Goal: Task Accomplishment & Management: Complete application form

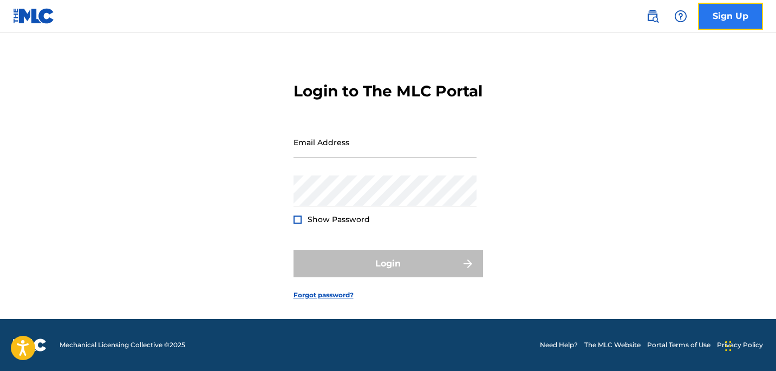
click at [732, 20] on link "Sign Up" at bounding box center [730, 16] width 65 height 27
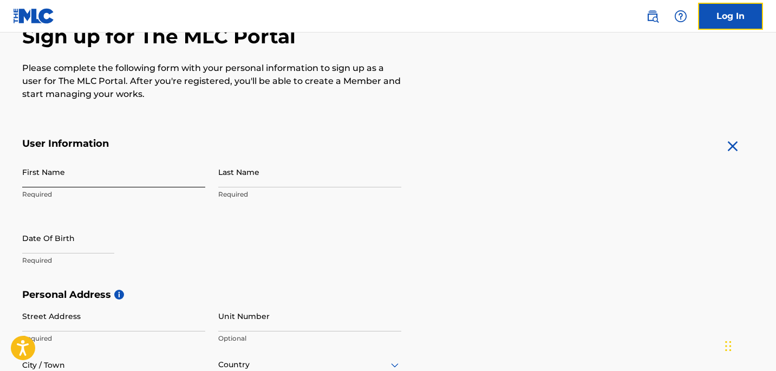
scroll to position [121, 0]
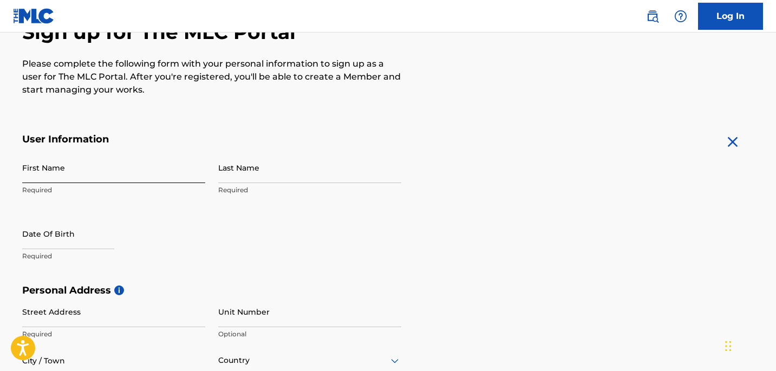
click at [112, 172] on input "First Name" at bounding box center [113, 167] width 183 height 31
type input "[PERSON_NAME]"
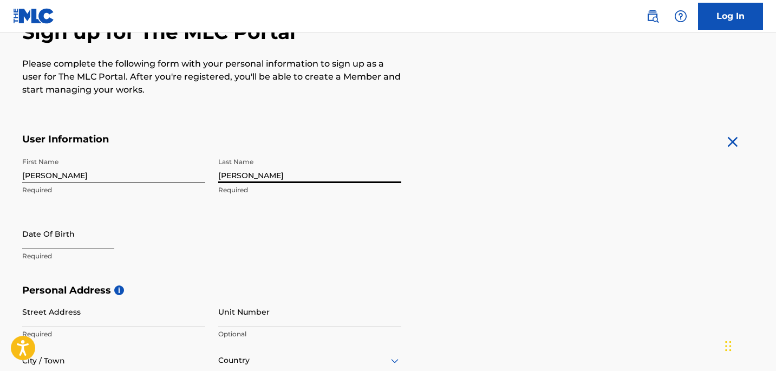
type input "[PERSON_NAME]"
select select "8"
select select "2025"
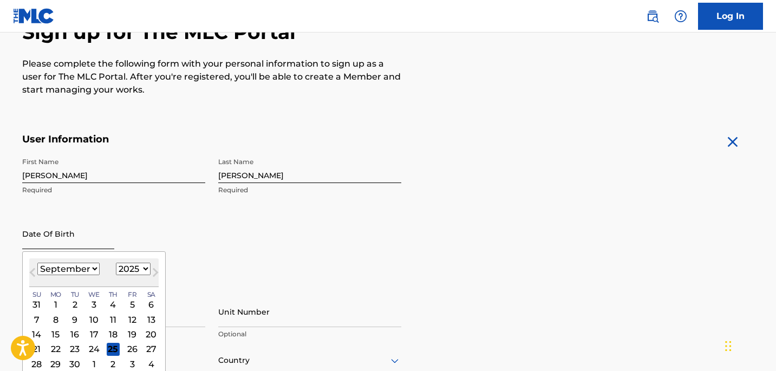
click at [49, 238] on input "text" at bounding box center [68, 233] width 92 height 31
type input "[DATE]"
click at [170, 207] on div "First Name [PERSON_NAME] Required Last Name [PERSON_NAME] Required Date Of Birt…" at bounding box center [211, 218] width 379 height 132
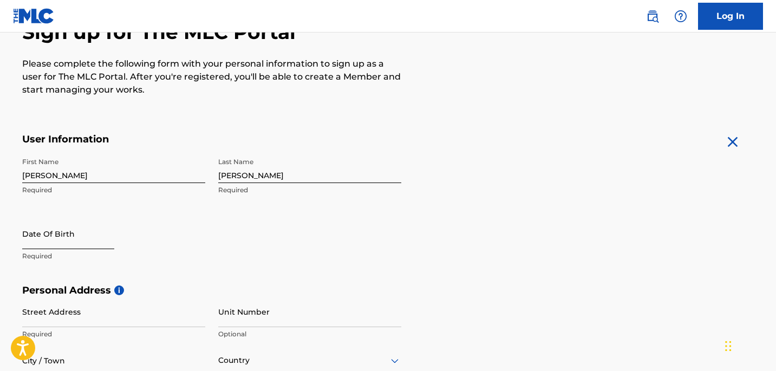
click at [93, 240] on input "text" at bounding box center [68, 233] width 92 height 31
select select "8"
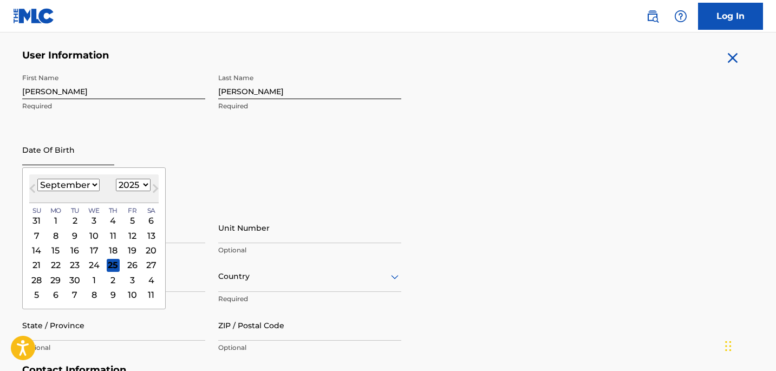
scroll to position [206, 0]
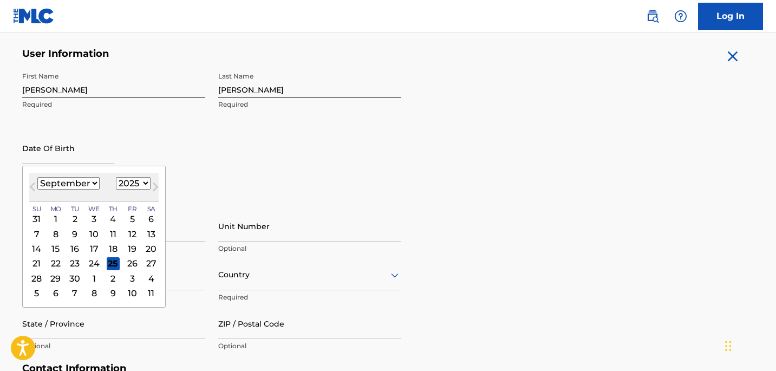
click at [140, 180] on select "1899 1900 1901 1902 1903 1904 1905 1906 1907 1908 1909 1910 1911 1912 1913 1914…" at bounding box center [133, 183] width 35 height 12
select select "2003"
click at [116, 177] on select "1899 1900 1901 1902 1903 1904 1905 1906 1907 1908 1909 1910 1911 1912 1913 1914…" at bounding box center [133, 183] width 35 height 12
click at [84, 183] on select "January February March April May June July August September October November De…" at bounding box center [68, 183] width 62 height 12
select select "7"
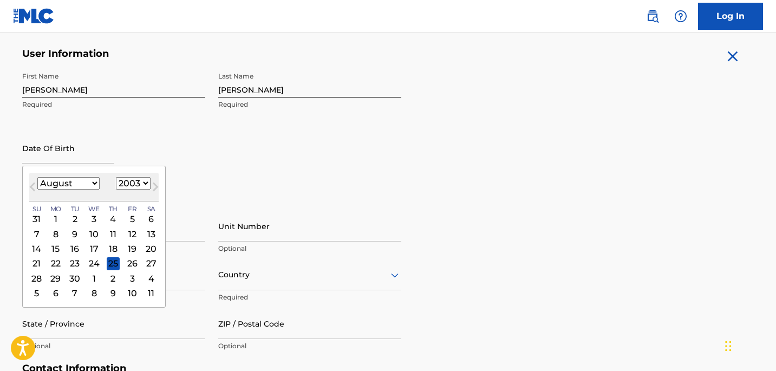
click at [37, 177] on select "January February March April May June July August September October November De…" at bounding box center [68, 183] width 62 height 12
click at [129, 266] on div "22" at bounding box center [132, 263] width 13 height 13
type input "[DATE]"
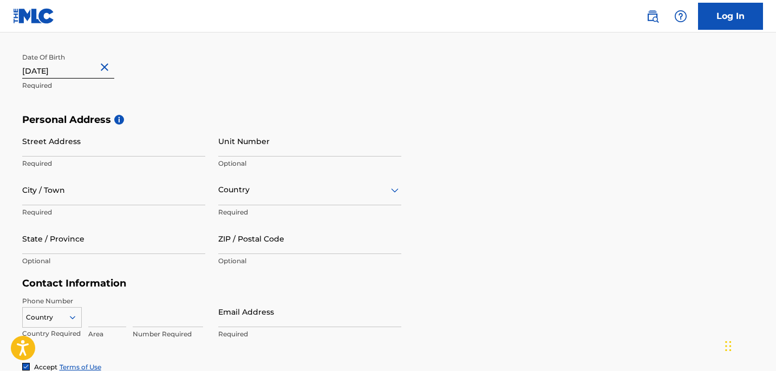
scroll to position [295, 0]
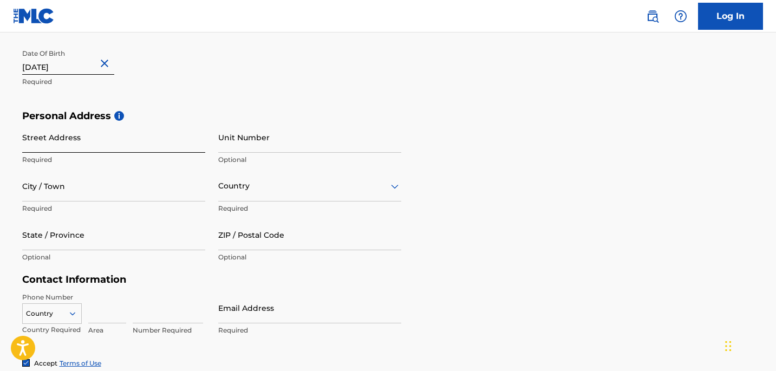
click at [160, 151] on input "Street Address" at bounding box center [113, 137] width 183 height 31
type input "[STREET_ADDRESS]"
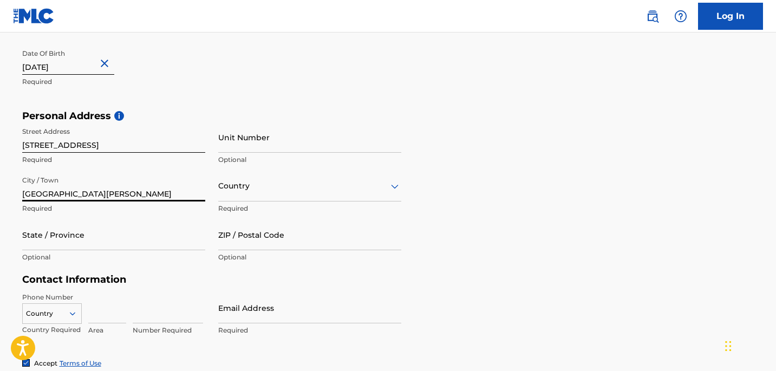
click at [84, 192] on input "[GEOGRAPHIC_DATA][PERSON_NAME]" at bounding box center [113, 186] width 183 height 31
type input "[GEOGRAPHIC_DATA][PERSON_NAME]"
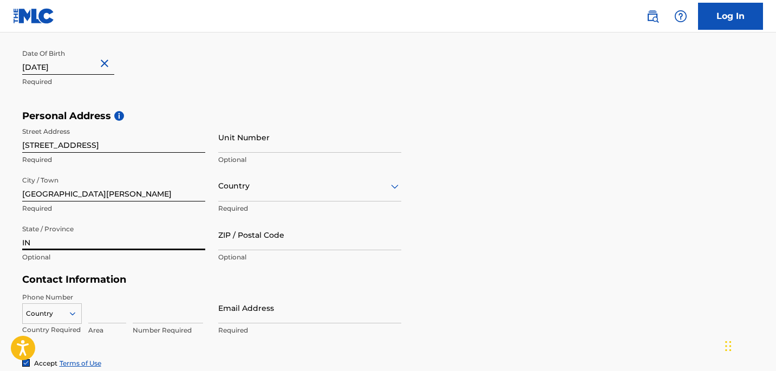
type input "IN"
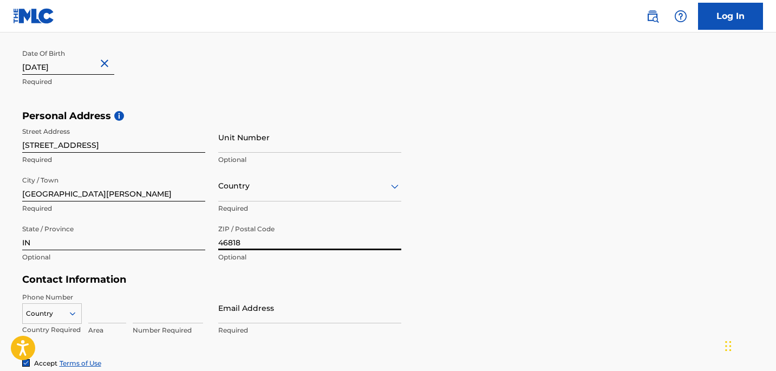
type input "46818"
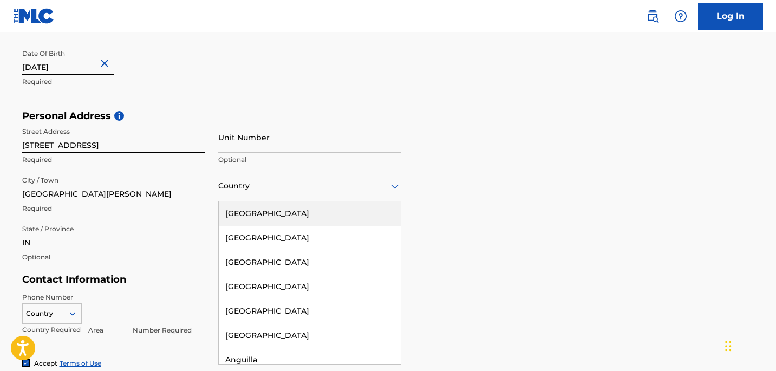
click at [273, 193] on div "Country" at bounding box center [309, 186] width 183 height 31
click at [274, 214] on div "[GEOGRAPHIC_DATA]" at bounding box center [310, 213] width 182 height 24
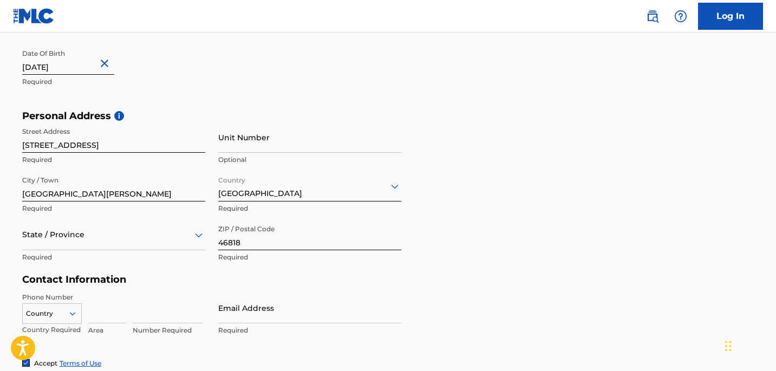
scroll to position [355, 0]
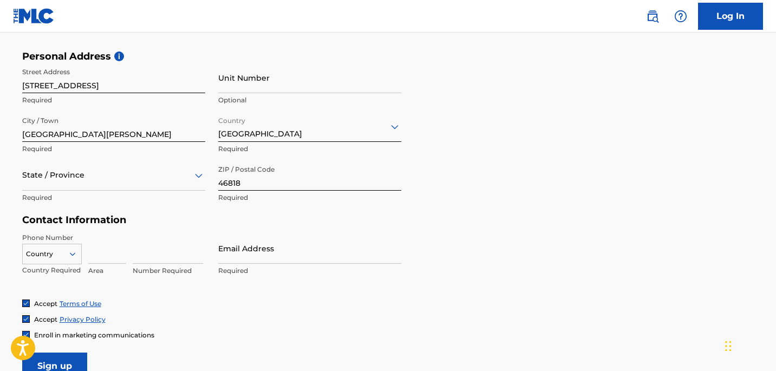
click at [185, 176] on div at bounding box center [113, 175] width 183 height 14
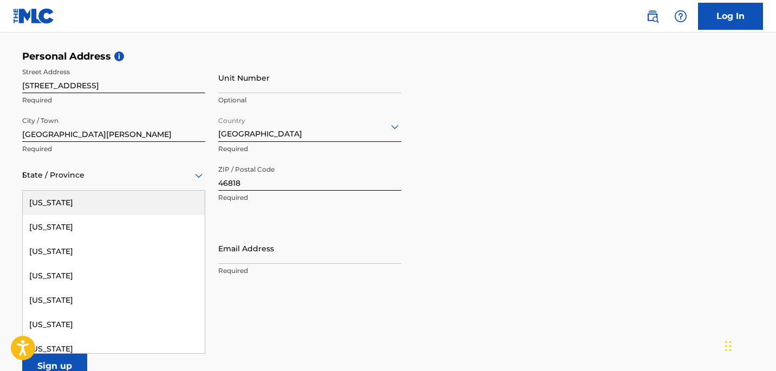
type input "IN"
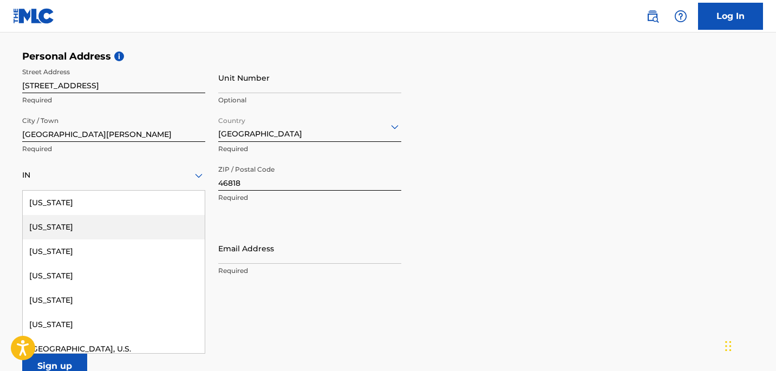
click at [151, 222] on div "[US_STATE]" at bounding box center [114, 227] width 182 height 24
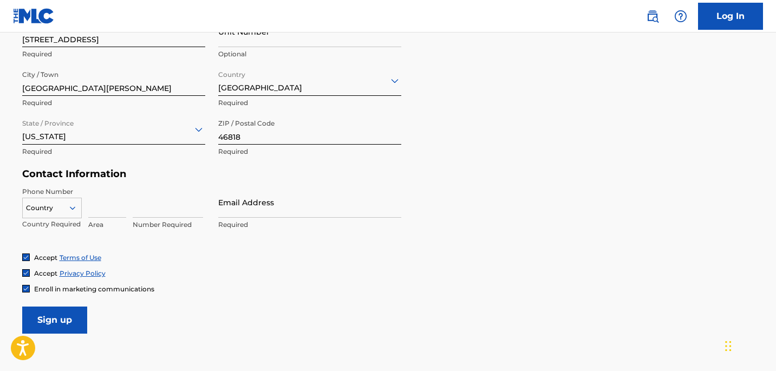
scroll to position [414, 0]
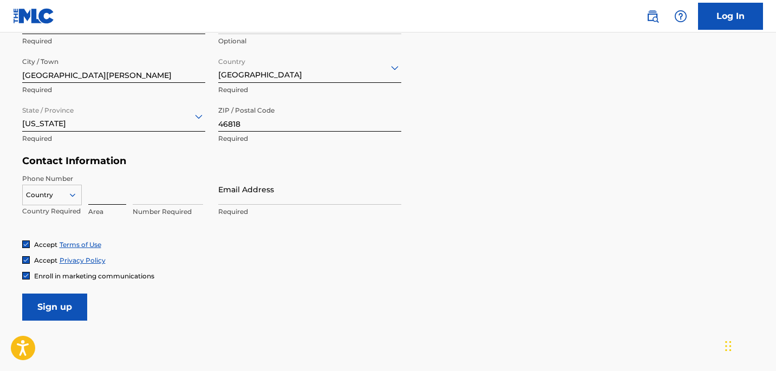
click at [101, 192] on input at bounding box center [107, 189] width 38 height 31
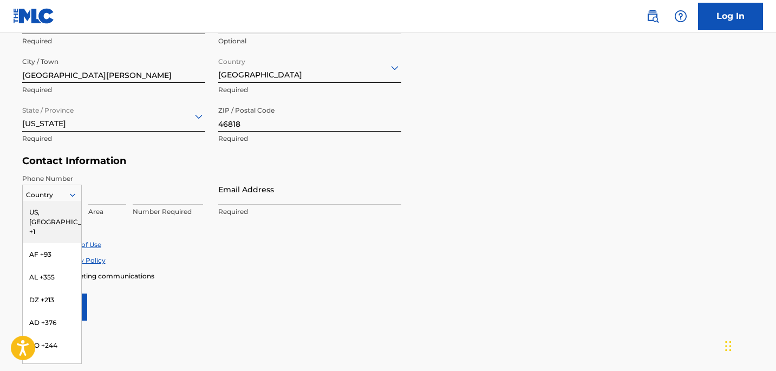
click at [75, 193] on icon at bounding box center [73, 195] width 10 height 10
click at [67, 210] on div "US, [GEOGRAPHIC_DATA] +1" at bounding box center [52, 222] width 58 height 42
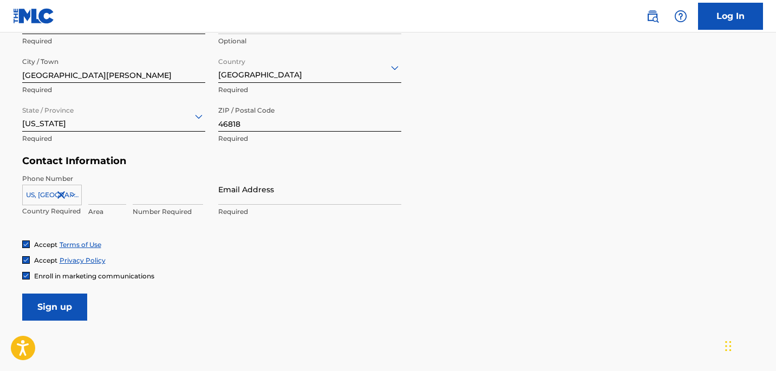
click at [84, 198] on div "[GEOGRAPHIC_DATA], [GEOGRAPHIC_DATA] +1 Country Required Area Number Required" at bounding box center [113, 198] width 183 height 49
click at [96, 198] on input at bounding box center [107, 189] width 38 height 31
type input "260"
type input "2"
type input "2739928"
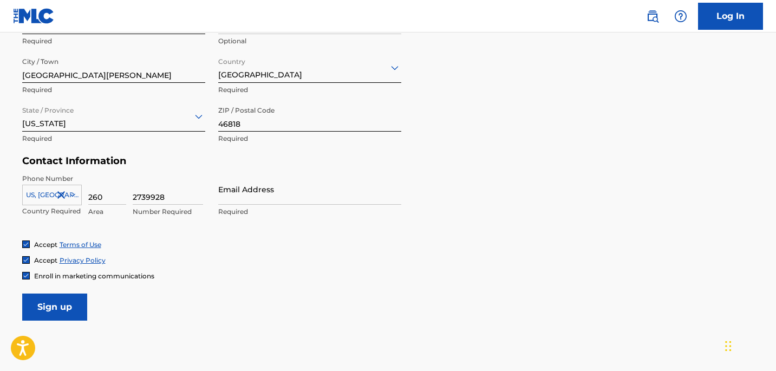
click at [268, 275] on div "Enroll in marketing communications" at bounding box center [388, 275] width 732 height 9
click at [289, 193] on input "Email Address" at bounding box center [309, 189] width 183 height 31
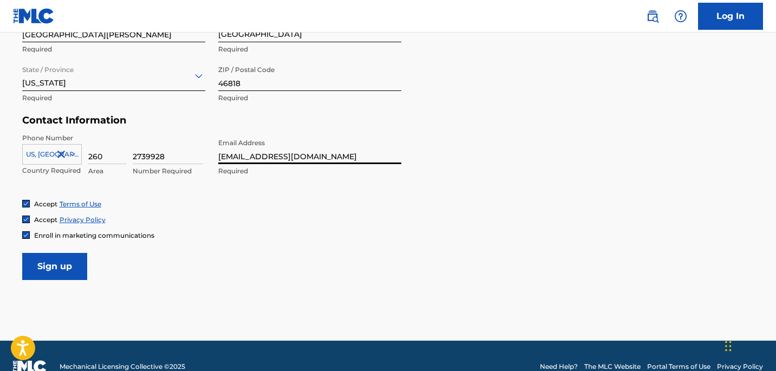
scroll to position [458, 0]
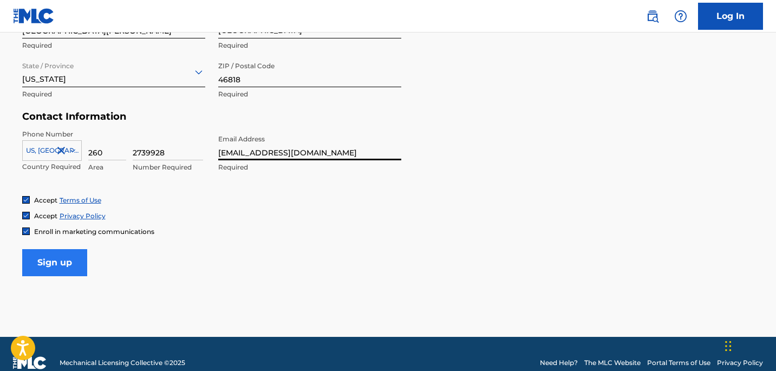
type input "[EMAIL_ADDRESS][DOMAIN_NAME]"
click at [69, 262] on input "Sign up" at bounding box center [54, 262] width 65 height 27
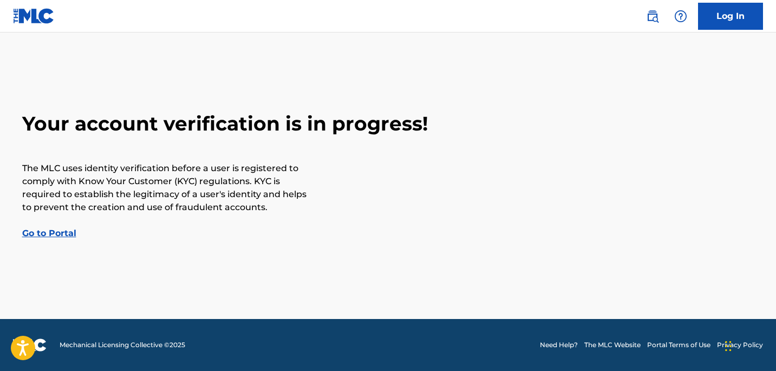
click at [58, 233] on link "Go to Portal" at bounding box center [49, 233] width 54 height 10
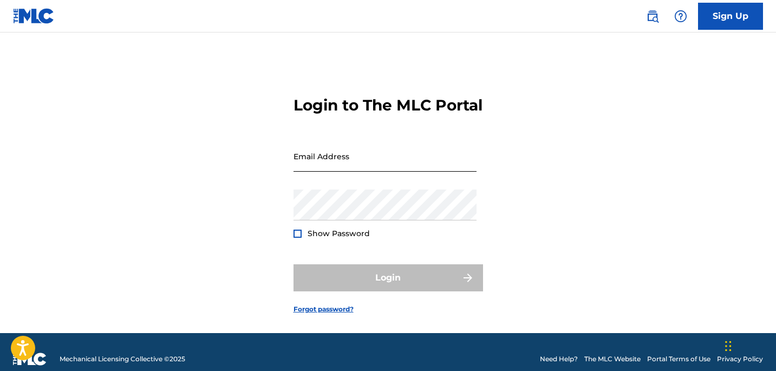
click at [424, 167] on input "Email Address" at bounding box center [385, 156] width 183 height 31
type input "[EMAIL_ADDRESS][DOMAIN_NAME]"
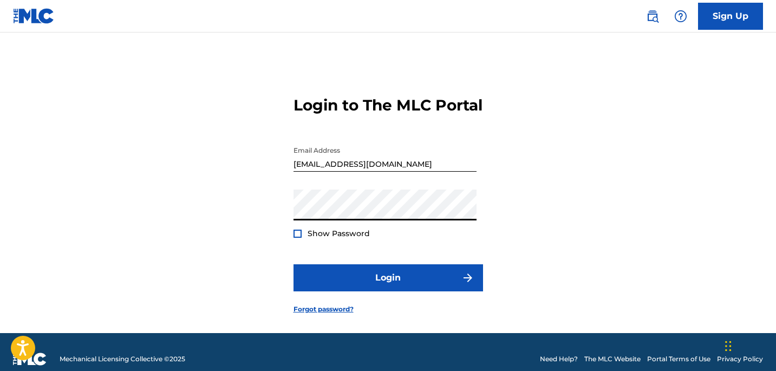
click at [294, 264] on button "Login" at bounding box center [389, 277] width 190 height 27
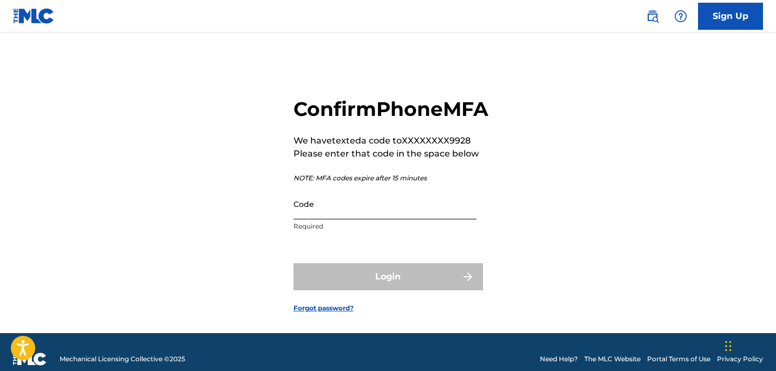
click at [349, 219] on input "Code" at bounding box center [385, 203] width 183 height 31
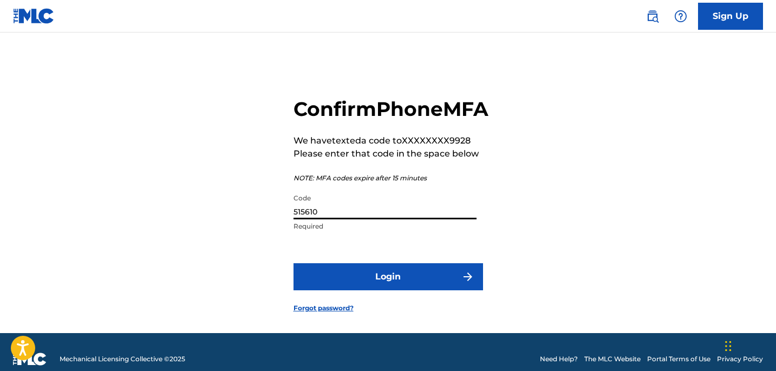
type input "515610"
click at [294, 263] on button "Login" at bounding box center [389, 276] width 190 height 27
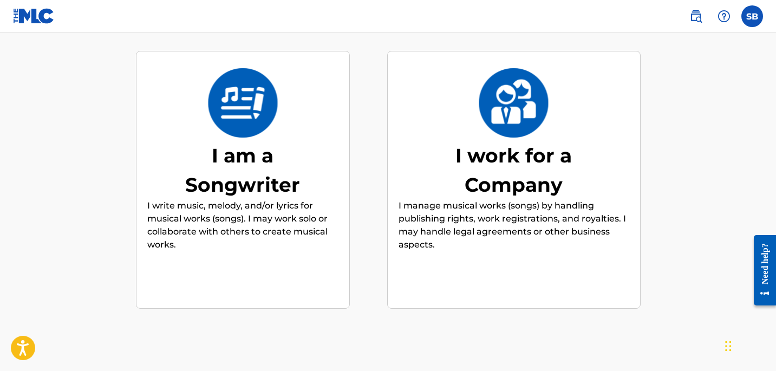
click at [303, 200] on p "I write music, melody, and/or lyrics for musical works (songs). I may work solo…" at bounding box center [242, 225] width 191 height 52
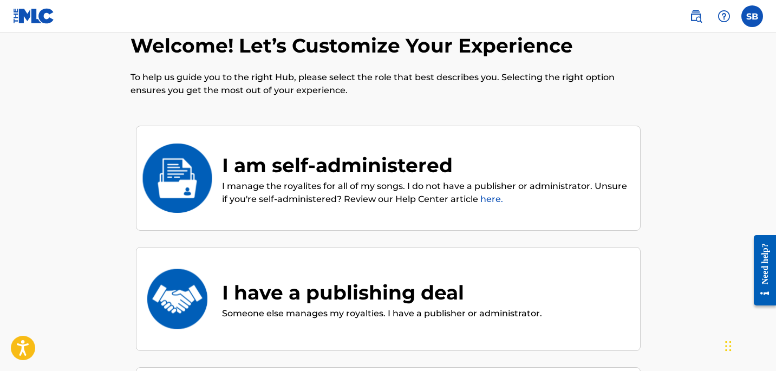
scroll to position [8, 0]
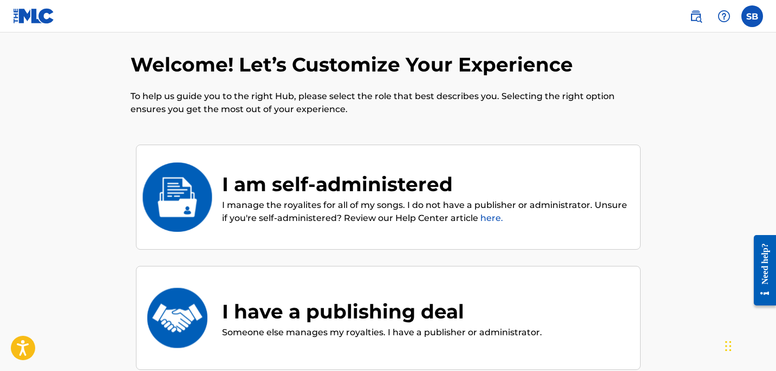
click at [418, 165] on div "I am self-administered I manage the royalites for all of my songs. I do not hav…" at bounding box center [388, 198] width 505 height 106
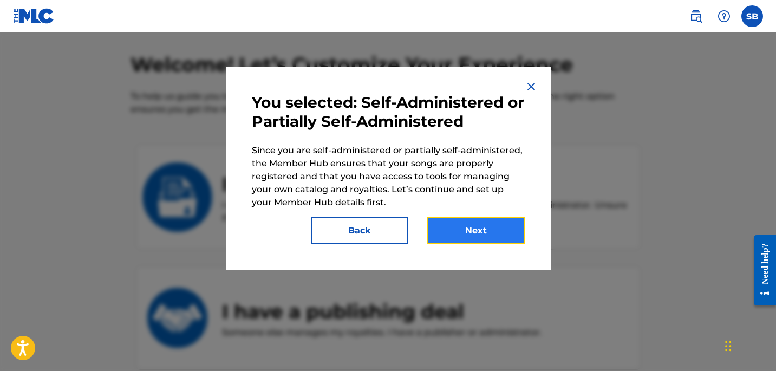
click at [469, 233] on button "Next" at bounding box center [475, 230] width 97 height 27
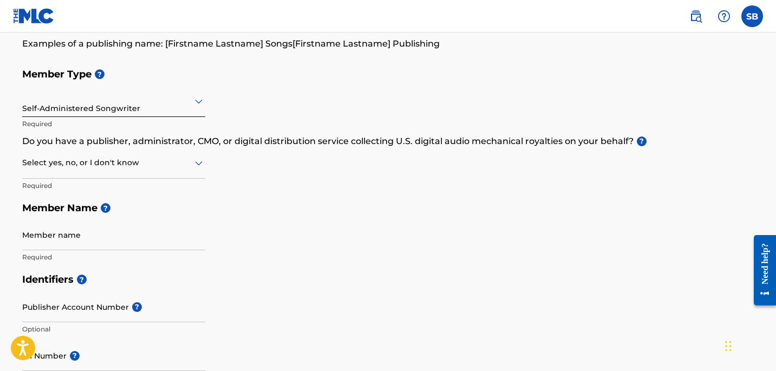
scroll to position [94, 0]
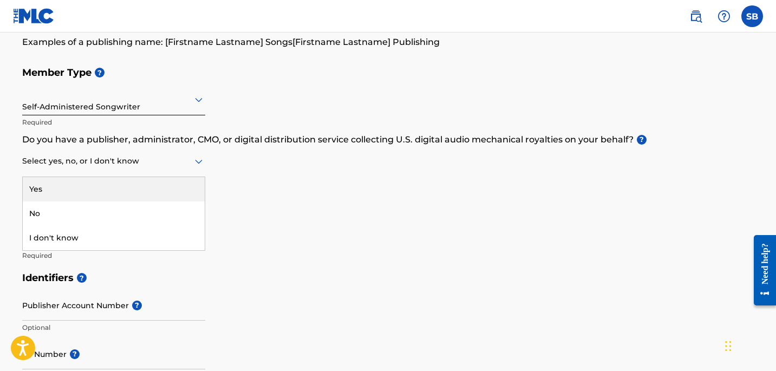
click at [176, 168] on div "Select yes, no, or I don't know" at bounding box center [113, 161] width 183 height 31
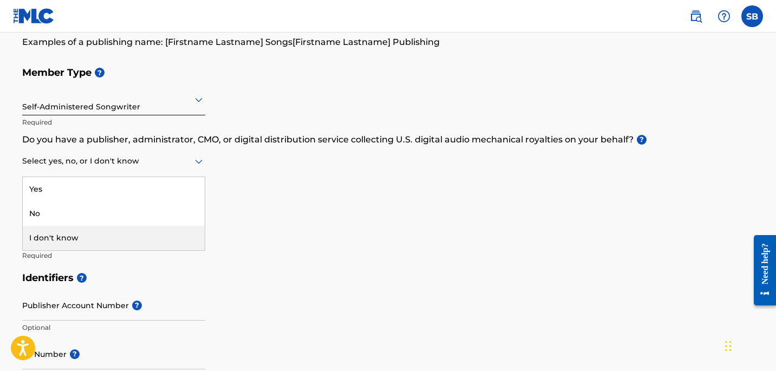
click at [158, 229] on div "I don't know" at bounding box center [114, 238] width 182 height 24
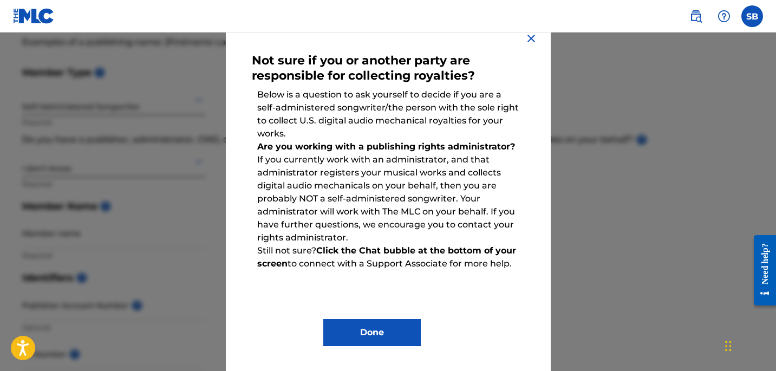
scroll to position [49, 0]
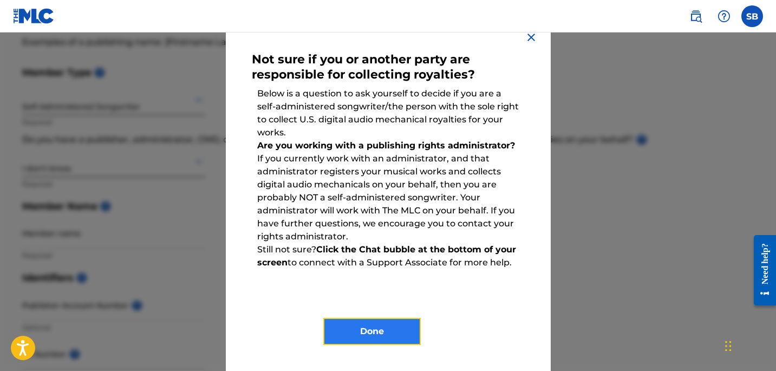
click at [377, 327] on button "Done" at bounding box center [371, 331] width 97 height 27
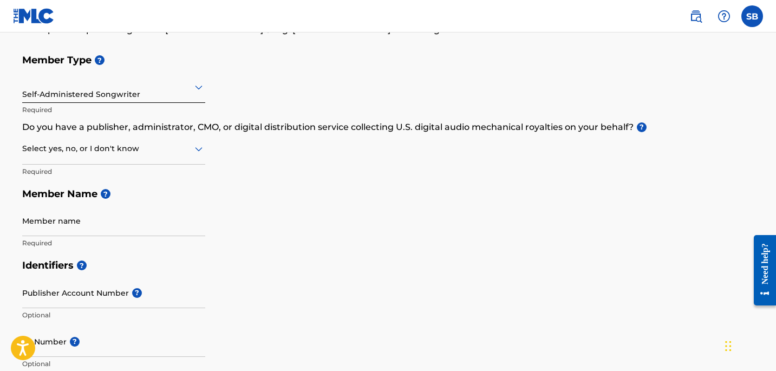
scroll to position [108, 0]
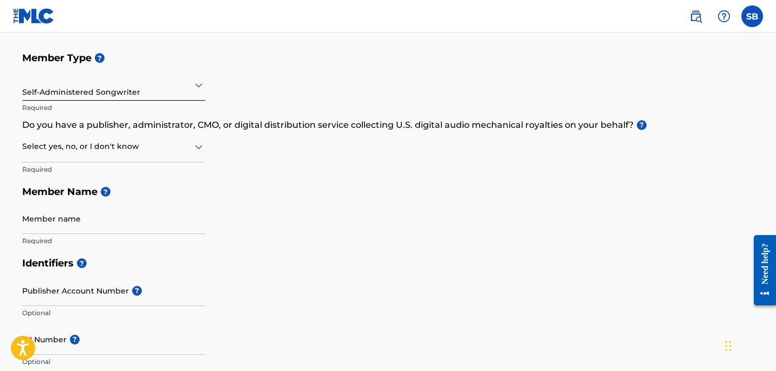
click at [189, 143] on div at bounding box center [113, 147] width 183 height 14
click at [149, 215] on div "I don't know" at bounding box center [114, 223] width 182 height 24
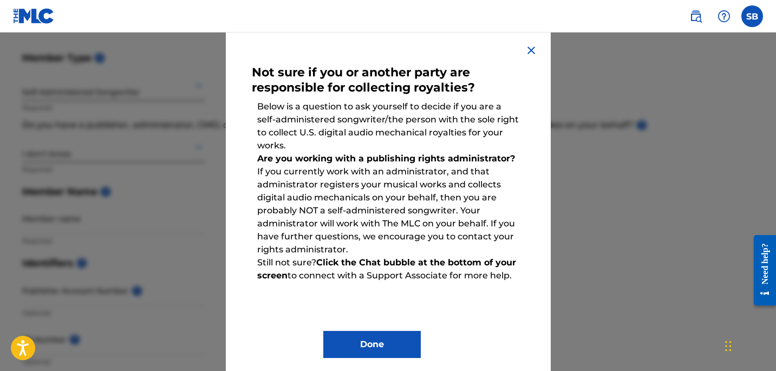
scroll to position [48, 0]
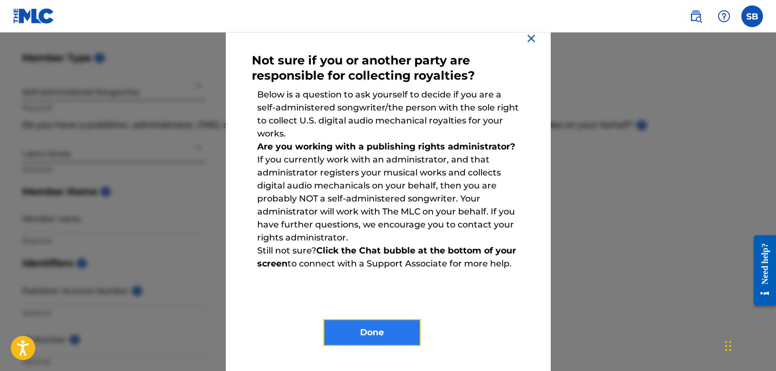
click at [367, 335] on button "Done" at bounding box center [371, 332] width 97 height 27
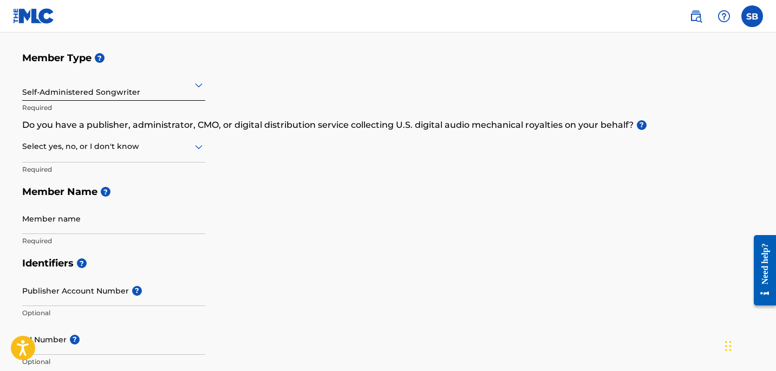
click at [158, 152] on div at bounding box center [113, 147] width 183 height 14
click at [151, 181] on div "Yes" at bounding box center [114, 174] width 182 height 24
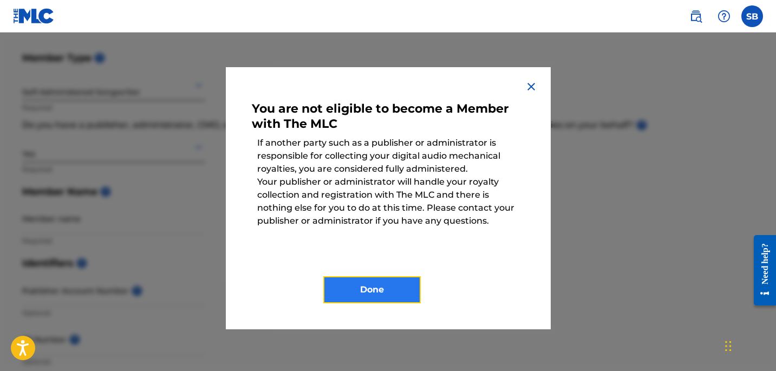
click at [383, 292] on button "Done" at bounding box center [371, 289] width 97 height 27
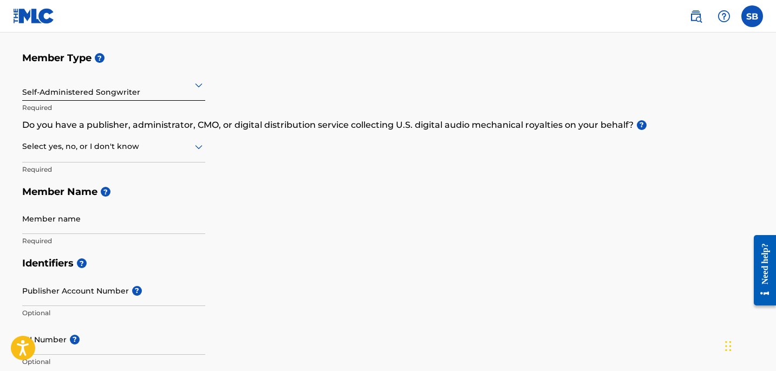
click at [184, 147] on div at bounding box center [113, 147] width 183 height 14
click at [148, 194] on div "No" at bounding box center [114, 199] width 182 height 24
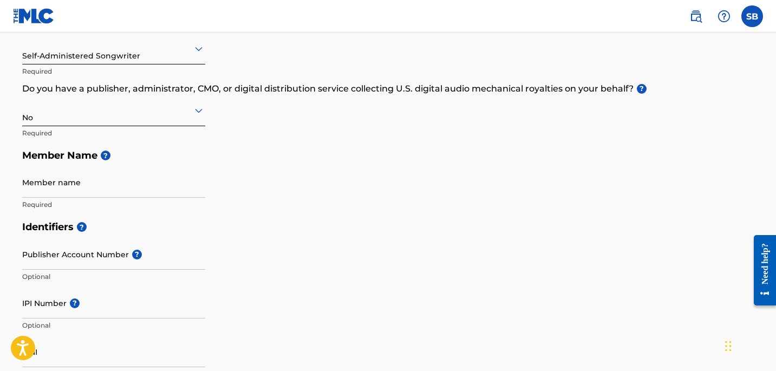
scroll to position [155, 0]
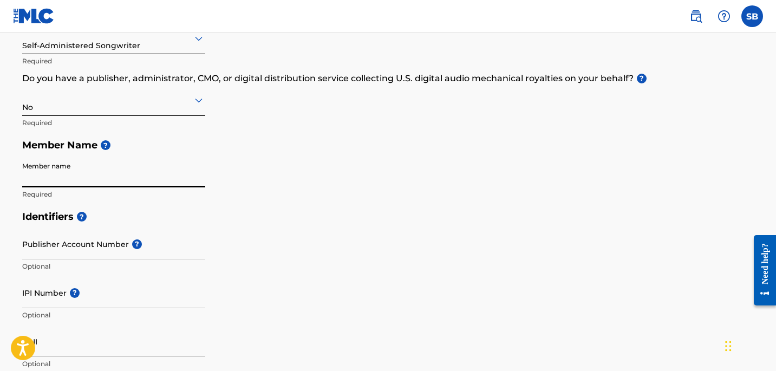
click at [182, 166] on input "Member name" at bounding box center [113, 172] width 183 height 31
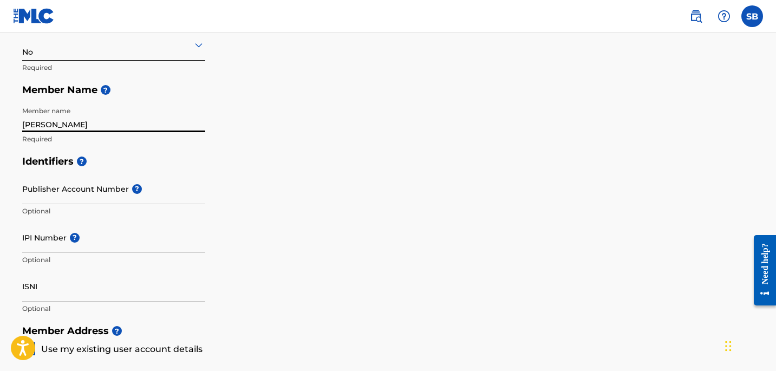
scroll to position [241, 0]
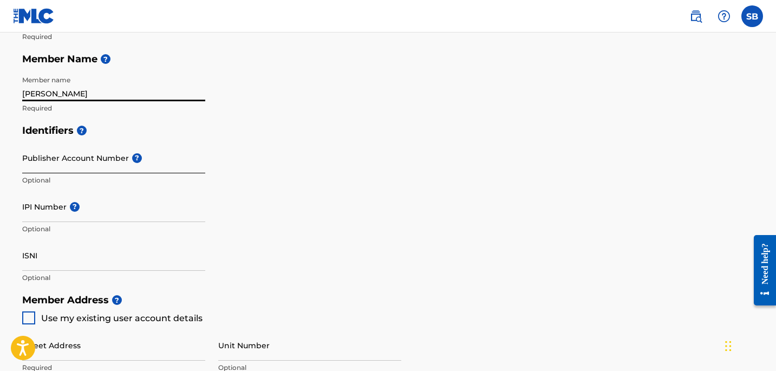
type input "[PERSON_NAME]"
click at [114, 153] on input "Publisher Account Number ?" at bounding box center [113, 157] width 183 height 31
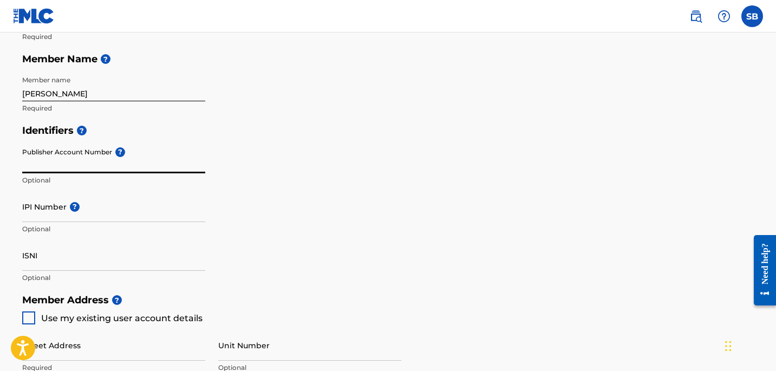
click at [351, 220] on div "Identifiers ? Publisher Account Number ? Optional IPI Number ? Optional ISNI Op…" at bounding box center [388, 204] width 732 height 170
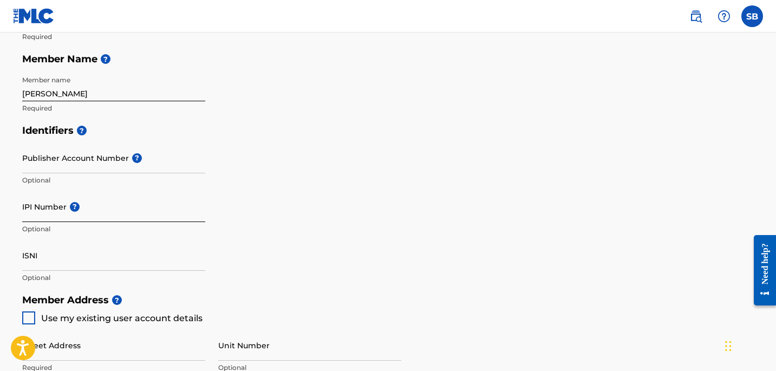
click at [137, 206] on input "IPI Number ?" at bounding box center [113, 206] width 183 height 31
paste input "[URL][DOMAIN_NAME]"
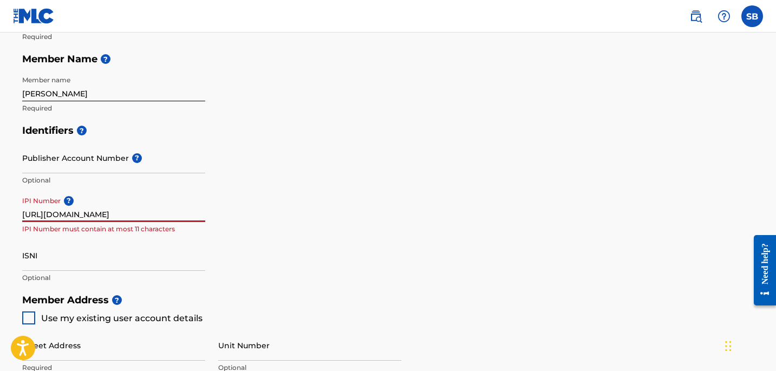
type input "[URL][DOMAIN_NAME]"
click at [141, 203] on input "[URL][DOMAIN_NAME]" at bounding box center [113, 206] width 183 height 31
click at [140, 216] on input "[URL][DOMAIN_NAME]" at bounding box center [113, 206] width 183 height 31
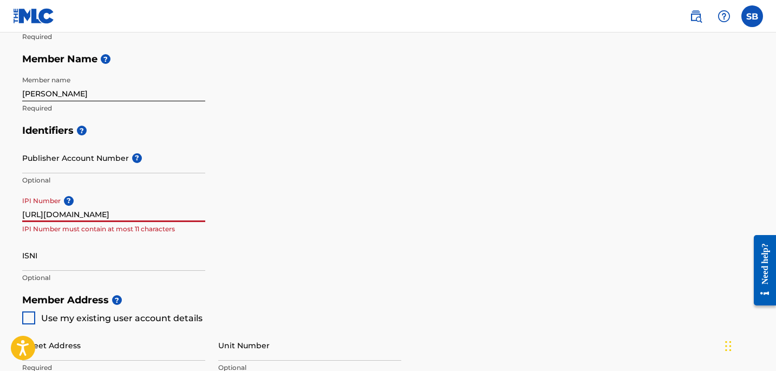
click at [140, 216] on input "[URL][DOMAIN_NAME]" at bounding box center [113, 206] width 183 height 31
paste input "#1194489901"
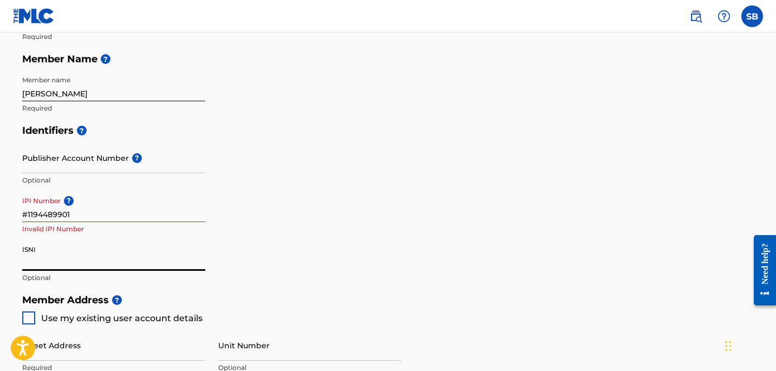
click at [180, 257] on input "ISNI" at bounding box center [113, 255] width 183 height 31
click at [27, 216] on input "#1194489901" at bounding box center [113, 206] width 183 height 31
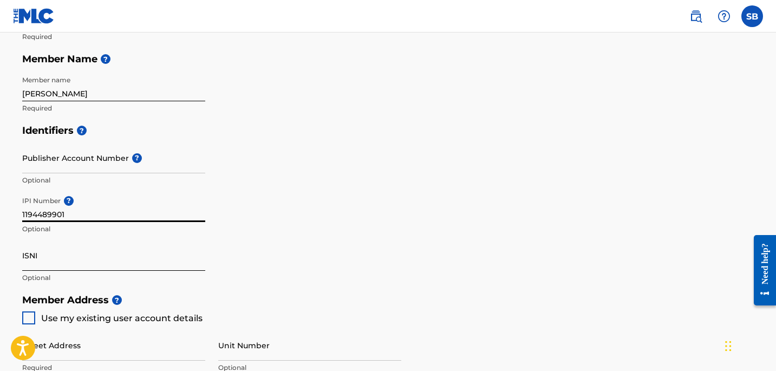
type input "1194489901"
click at [60, 260] on input "ISNI" at bounding box center [113, 255] width 183 height 31
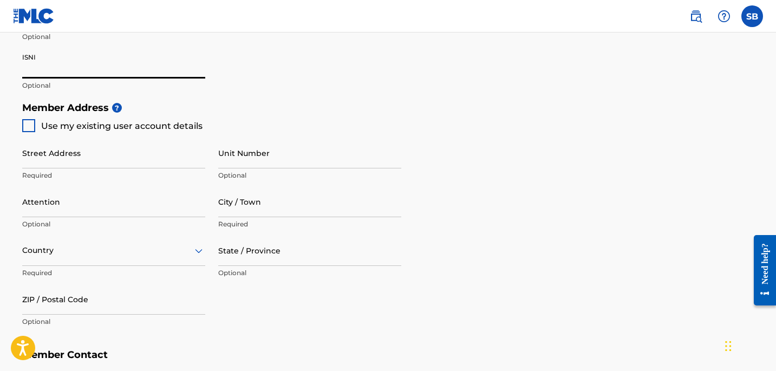
scroll to position [435, 0]
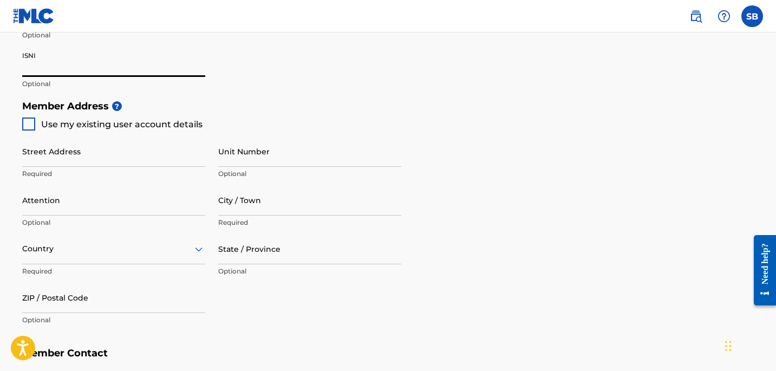
click at [28, 120] on div at bounding box center [28, 124] width 13 height 13
type input "[STREET_ADDRESS]"
type input "[GEOGRAPHIC_DATA][PERSON_NAME]"
type input "46818"
type input "260"
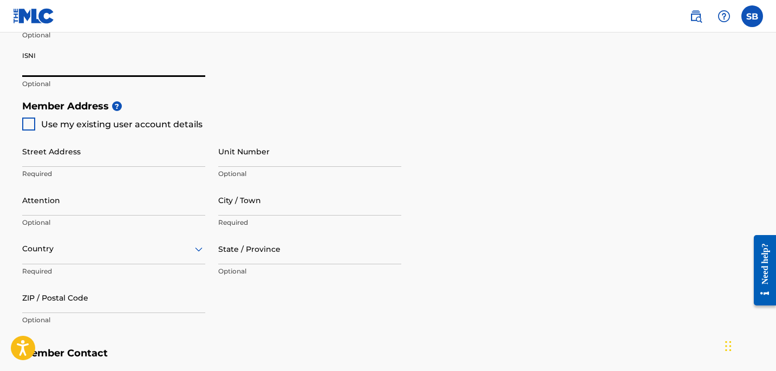
type input "2739928"
type input "[EMAIL_ADDRESS][DOMAIN_NAME]"
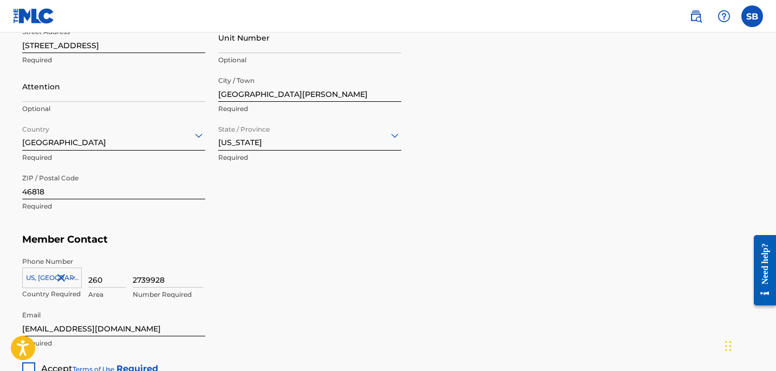
scroll to position [547, 0]
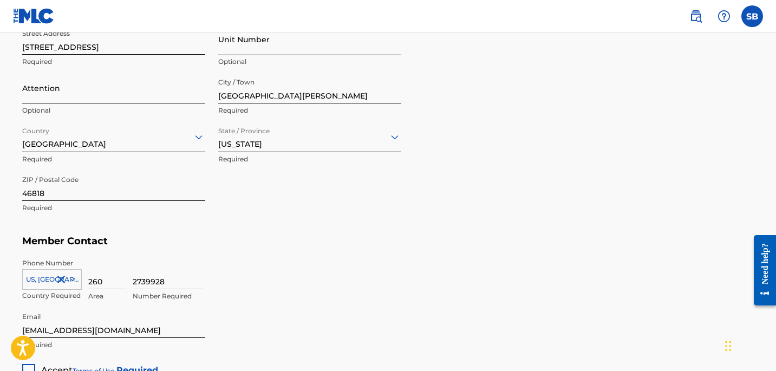
click at [131, 96] on input "Attention" at bounding box center [113, 88] width 183 height 31
click at [286, 225] on div "Member Address ? Use my existing user account details Street Address [STREET_AD…" at bounding box center [388, 106] width 732 height 247
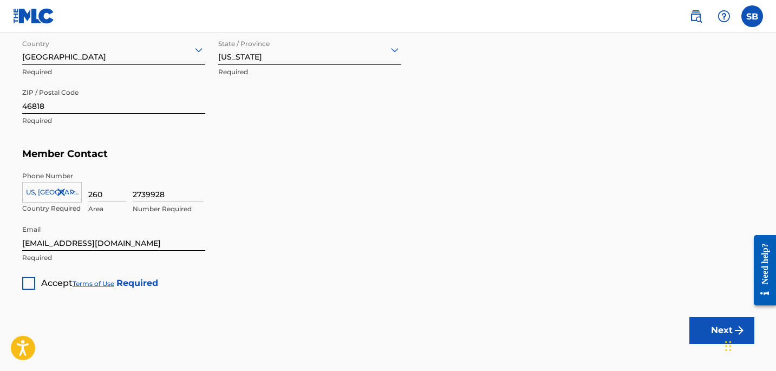
scroll to position [686, 0]
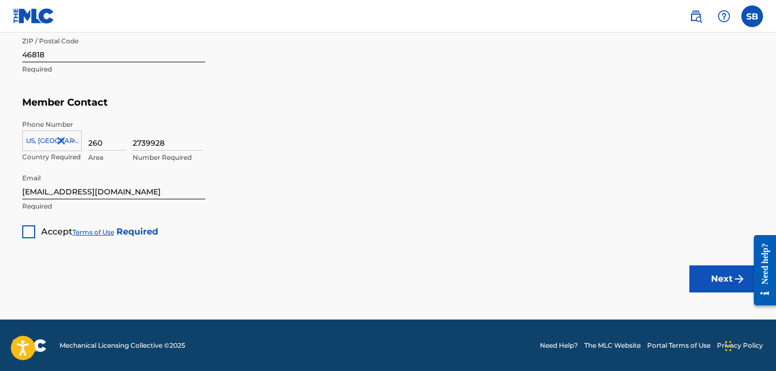
click at [29, 230] on div at bounding box center [28, 231] width 13 height 13
click at [703, 277] on button "Next" at bounding box center [721, 278] width 65 height 27
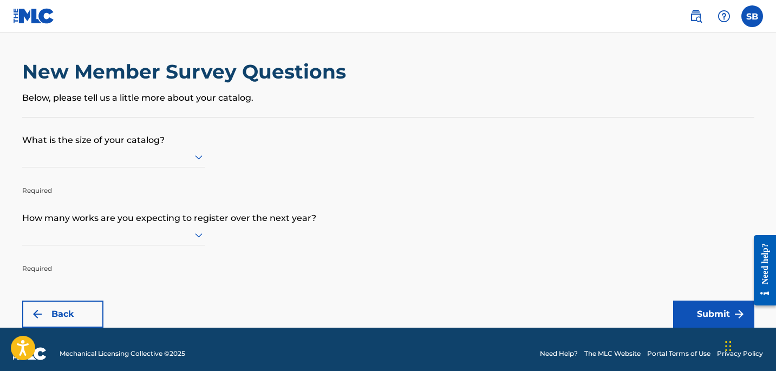
click at [179, 148] on div at bounding box center [113, 157] width 183 height 21
click at [377, 169] on form "What is the size of your catalog? Required How many works are you expecting to …" at bounding box center [388, 223] width 732 height 210
click at [190, 232] on div at bounding box center [113, 235] width 183 height 14
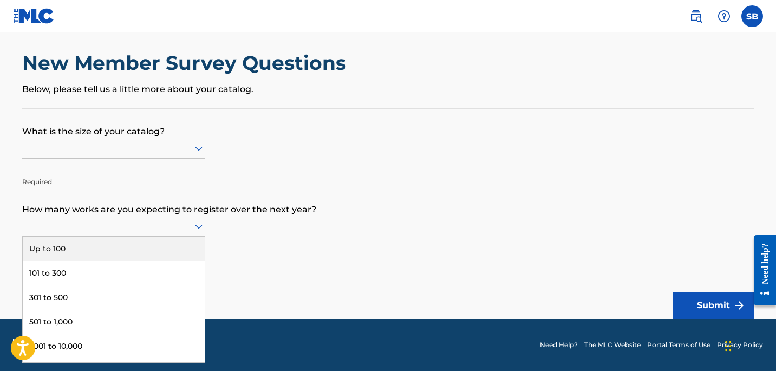
click at [162, 239] on div "Up to 100" at bounding box center [114, 249] width 182 height 24
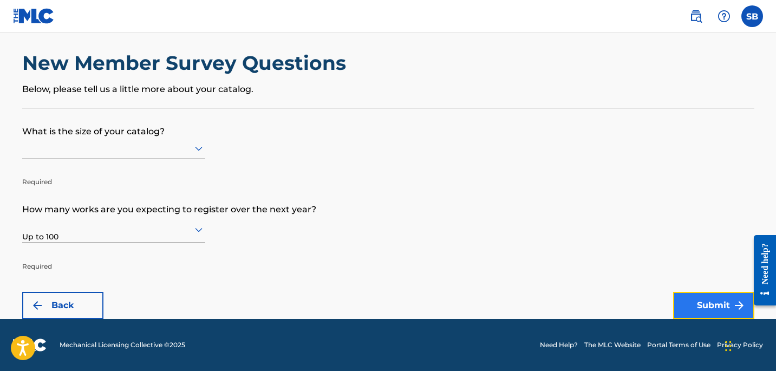
click at [698, 306] on button "Submit" at bounding box center [713, 305] width 81 height 27
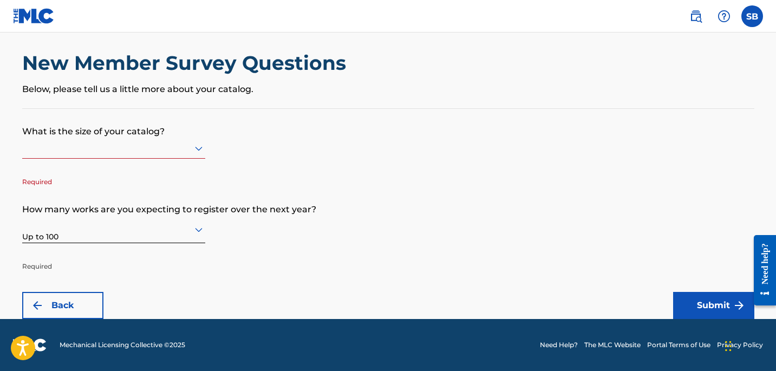
click at [194, 137] on p "What is the size of your catalog?" at bounding box center [388, 123] width 732 height 29
click at [188, 154] on div at bounding box center [113, 148] width 183 height 14
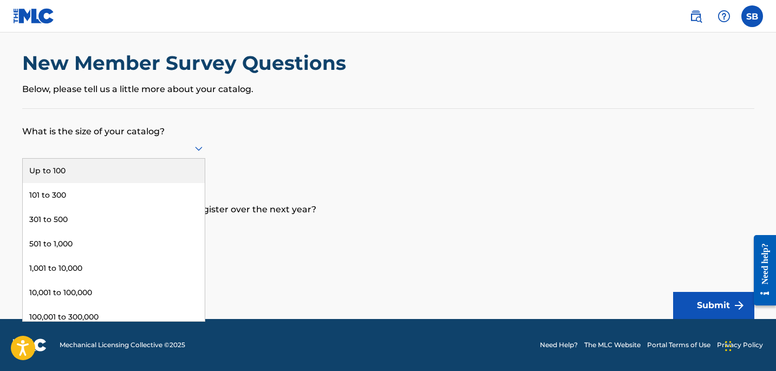
click at [173, 172] on div "Up to 100" at bounding box center [114, 171] width 182 height 24
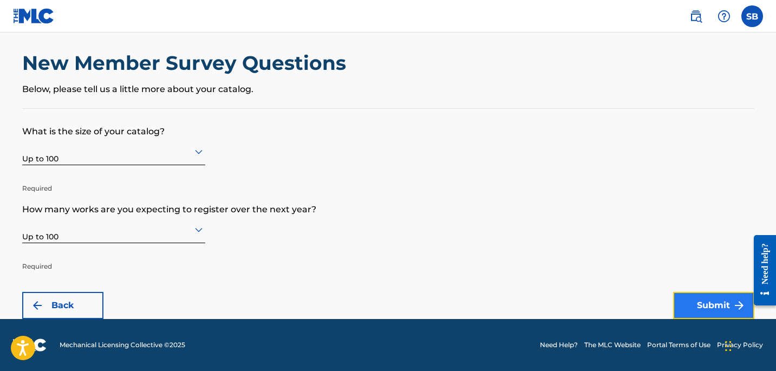
click at [692, 299] on button "Submit" at bounding box center [713, 305] width 81 height 27
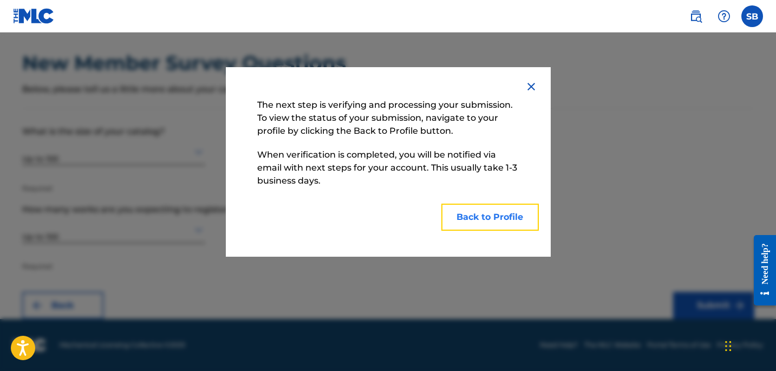
click at [481, 217] on button "Back to Profile" at bounding box center [489, 217] width 97 height 27
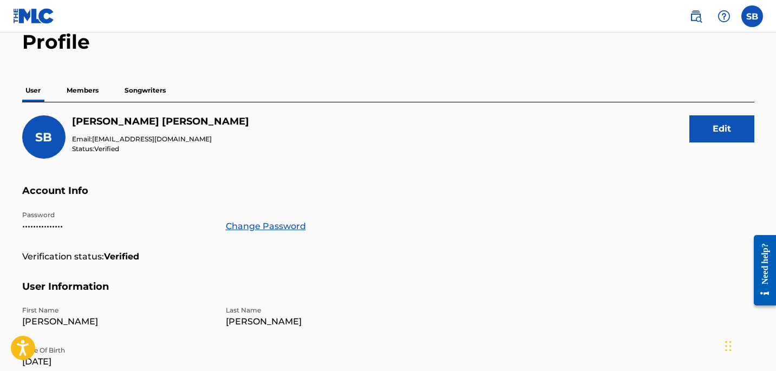
scroll to position [57, 0]
